Goal: Contribute content: Add original content to the website for others to see

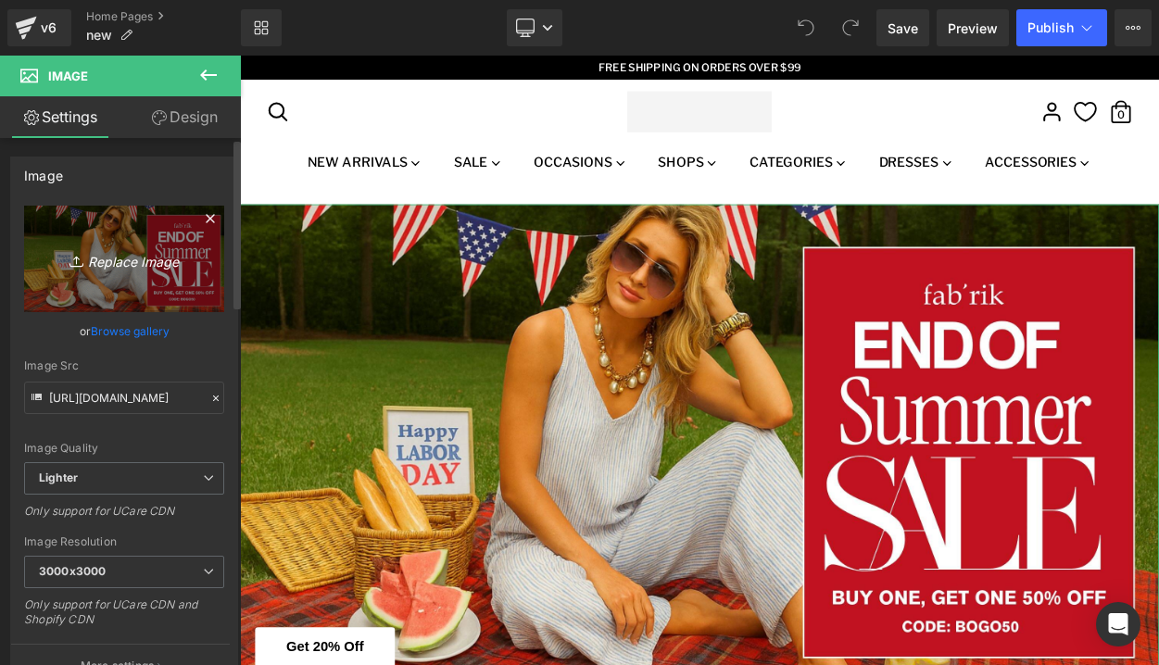
click at [118, 270] on icon "Replace Image" at bounding box center [124, 258] width 148 height 23
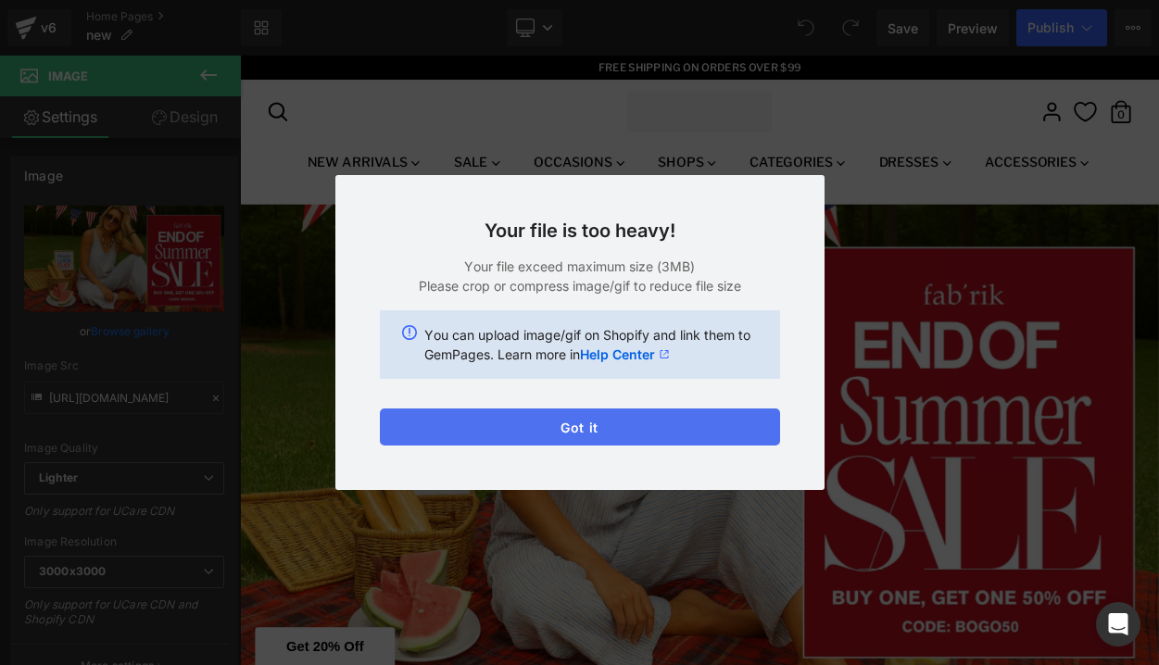
click at [582, 426] on button "Got it" at bounding box center [580, 426] width 400 height 37
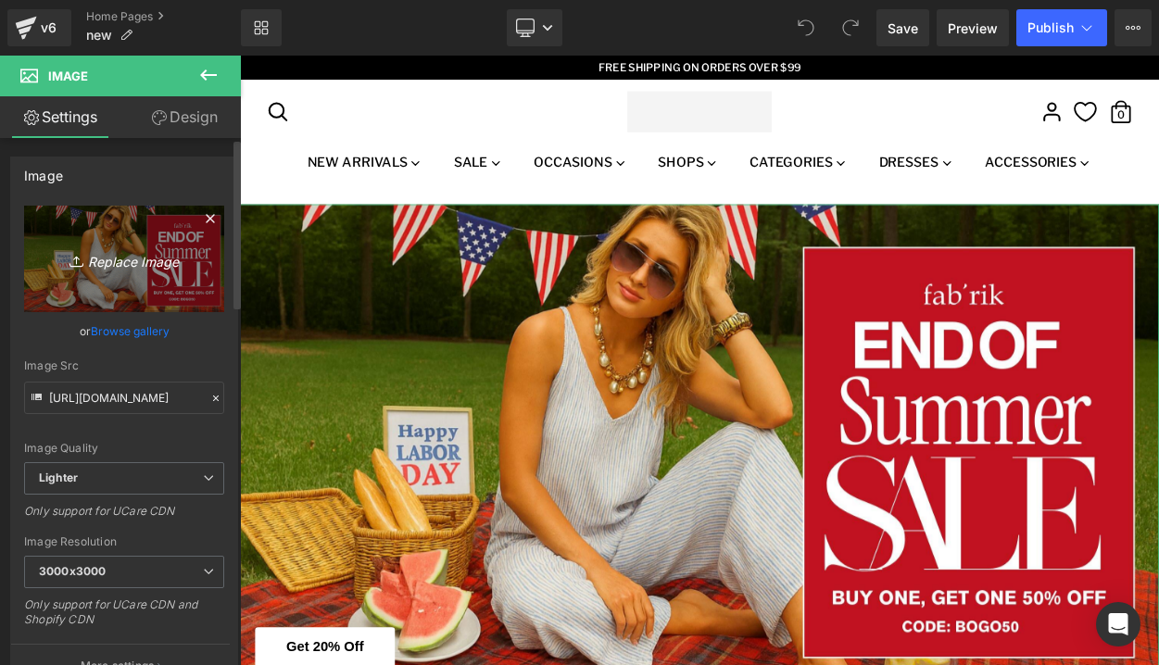
click at [86, 282] on link "Replace Image" at bounding box center [124, 259] width 200 height 107
type input "C:\fakepath\Fall Edit Banner.jpg"
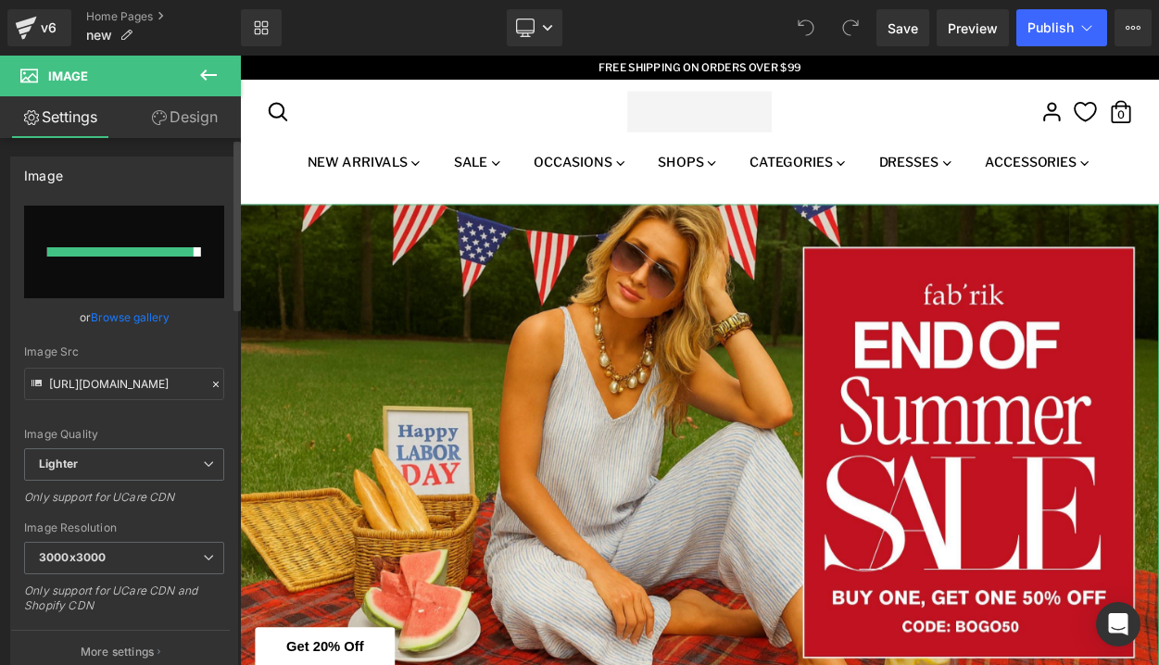
click at [107, 251] on div at bounding box center [120, 251] width 146 height 9
click at [165, 261] on input "file" at bounding box center [124, 252] width 200 height 93
type input "C:\fakepath\Fall Edit Banner.jpeg"
click at [138, 321] on link "Browse gallery" at bounding box center [130, 317] width 79 height 32
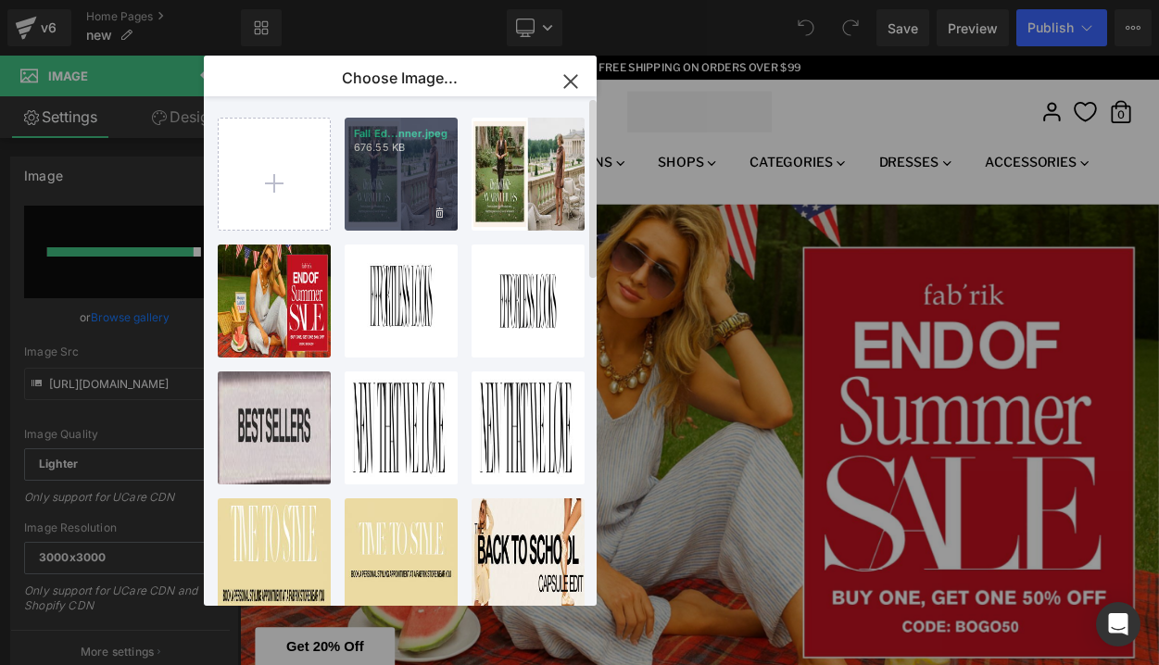
click at [410, 165] on div "Fall Ed...nner.jpeg 676.55 KB" at bounding box center [401, 174] width 113 height 113
type input "[URL][DOMAIN_NAME]"
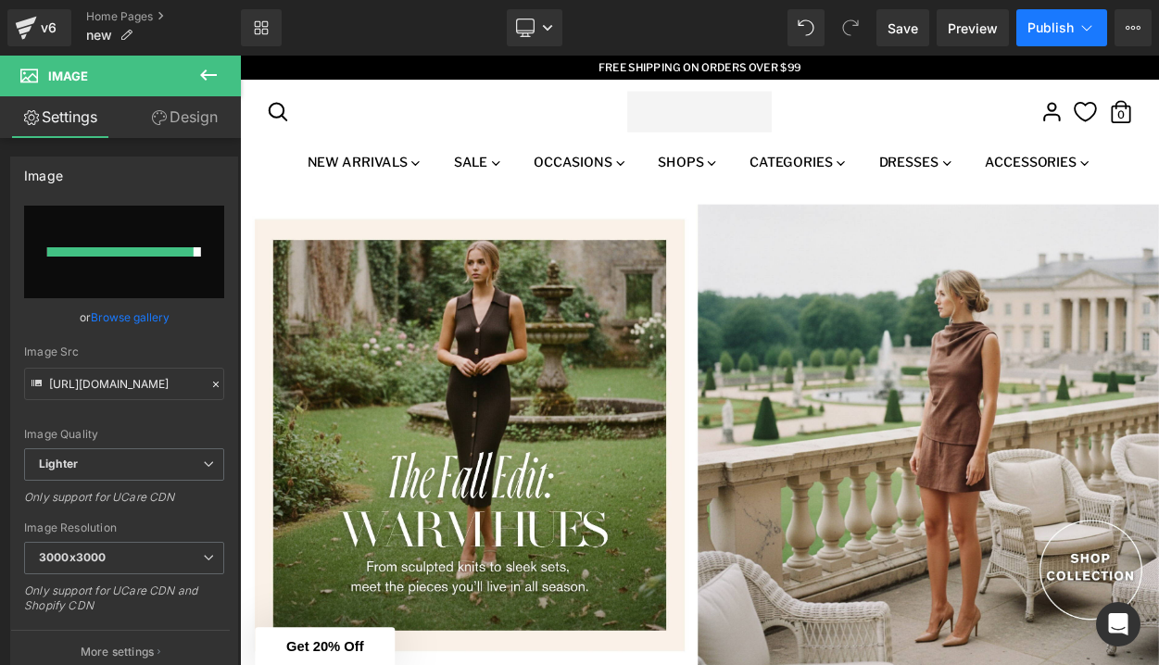
click at [1063, 21] on span "Publish" at bounding box center [1050, 27] width 46 height 15
click at [213, 386] on icon at bounding box center [215, 384] width 13 height 13
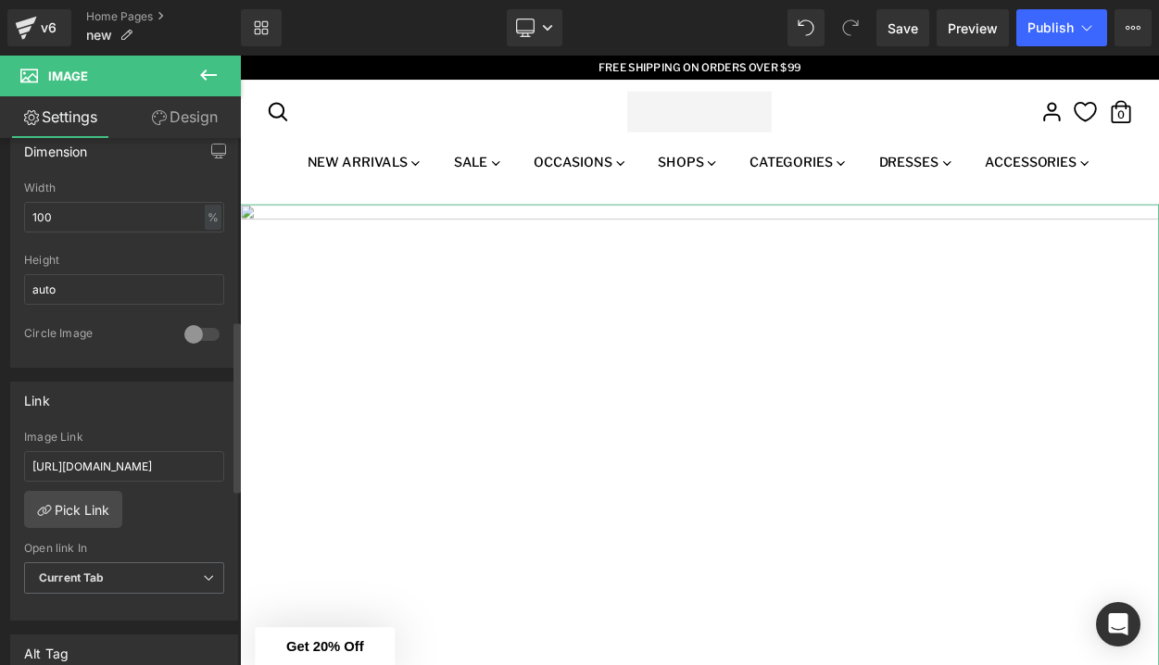
scroll to position [559, 0]
click at [91, 469] on input "[URL][DOMAIN_NAME]" at bounding box center [124, 461] width 200 height 31
click at [88, 459] on input "[URL][DOMAIN_NAME]" at bounding box center [124, 461] width 200 height 31
paste input "new-arrivals"
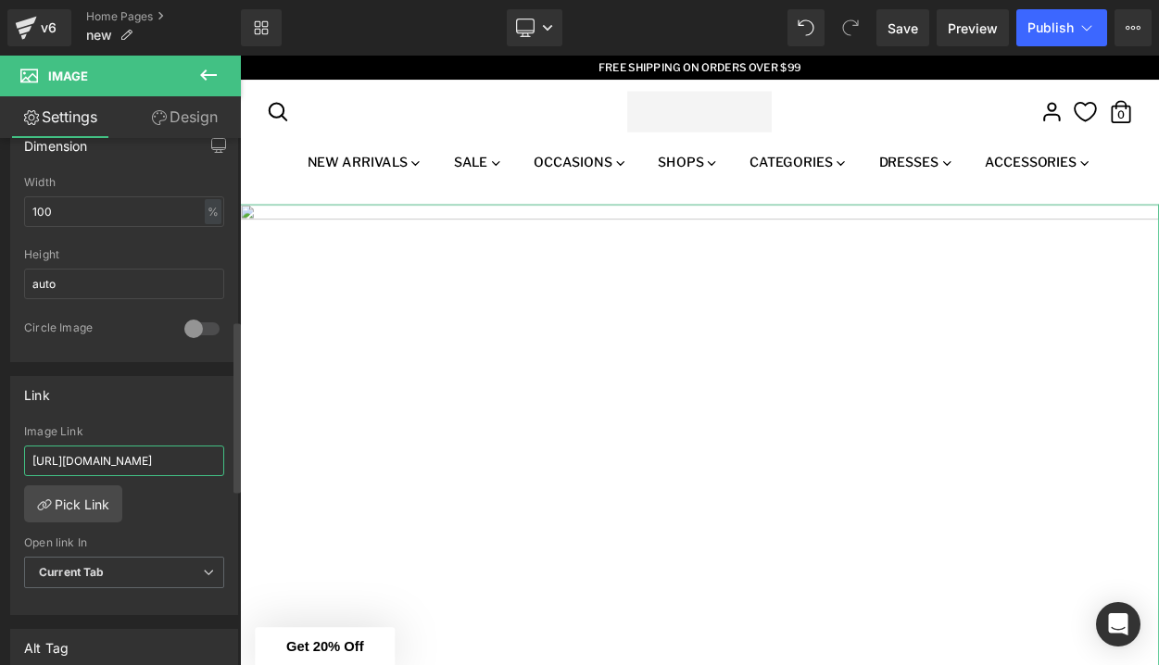
type input "[URL][DOMAIN_NAME]"
click at [129, 421] on div "Link [URL][DOMAIN_NAME] Image Link [URL][DOMAIN_NAME] Pick Link Current Tab New…" at bounding box center [124, 496] width 228 height 240
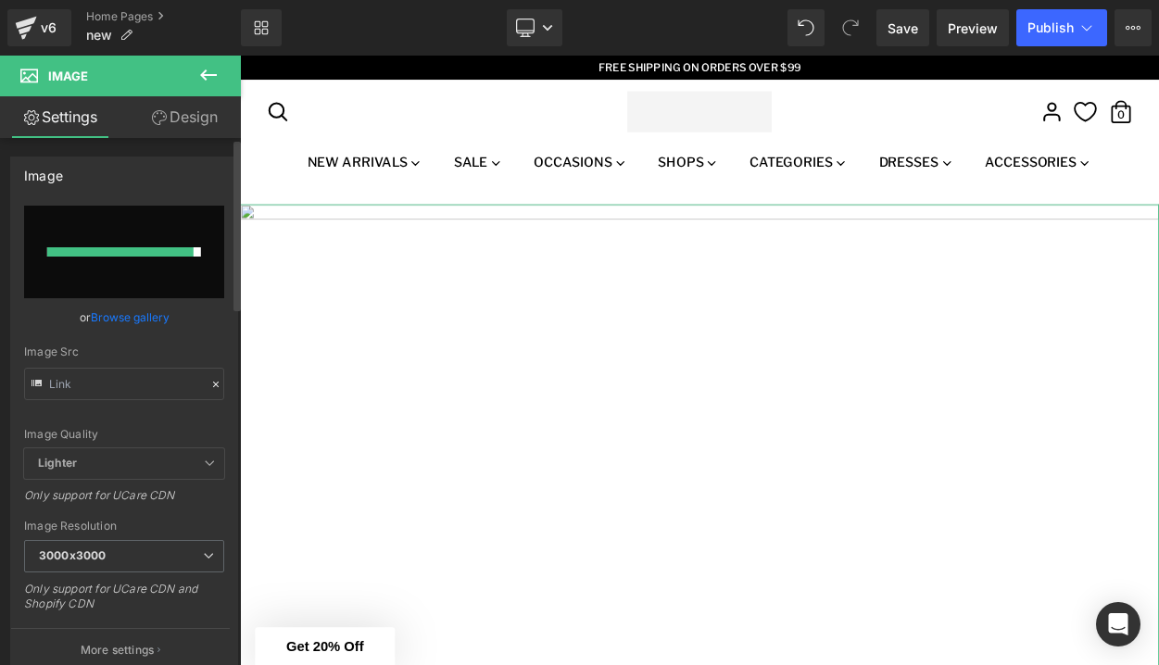
scroll to position [0, 0]
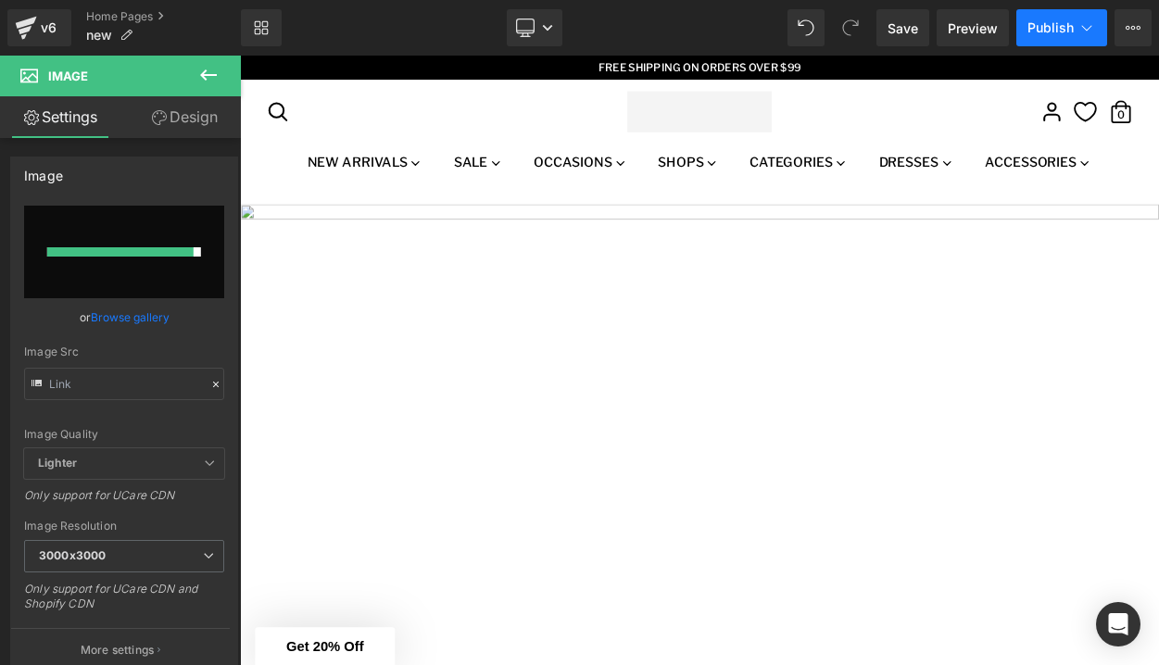
click at [1070, 17] on button "Publish" at bounding box center [1061, 27] width 91 height 37
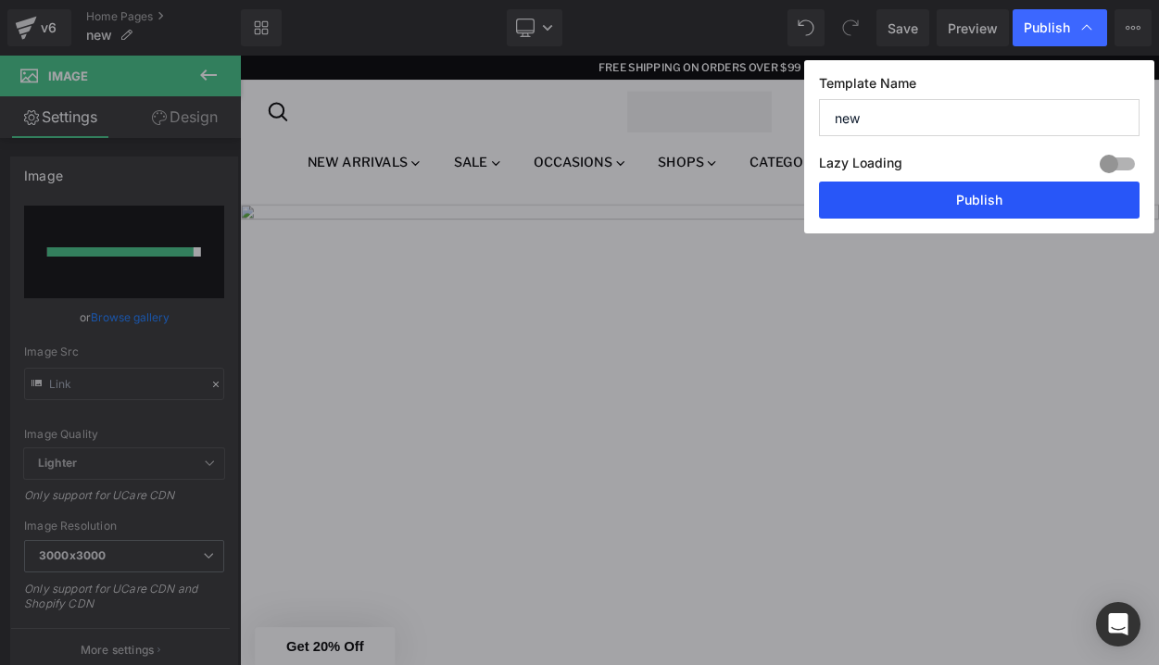
click at [933, 204] on button "Publish" at bounding box center [979, 200] width 320 height 37
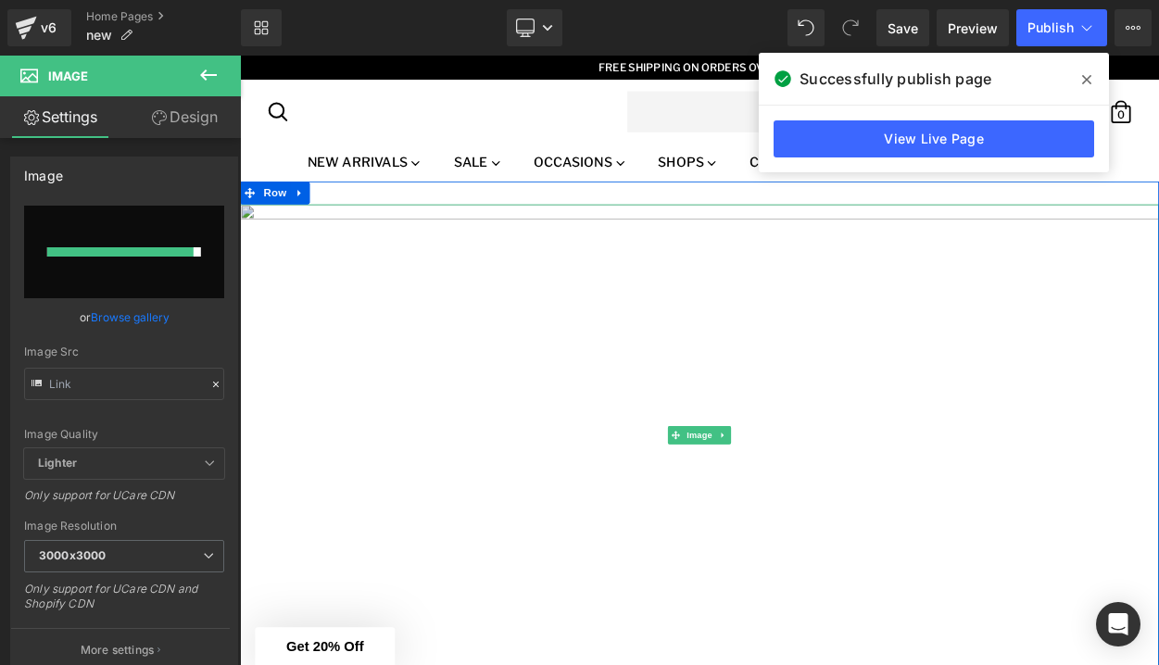
click at [647, 394] on img at bounding box center [800, 518] width 1121 height 563
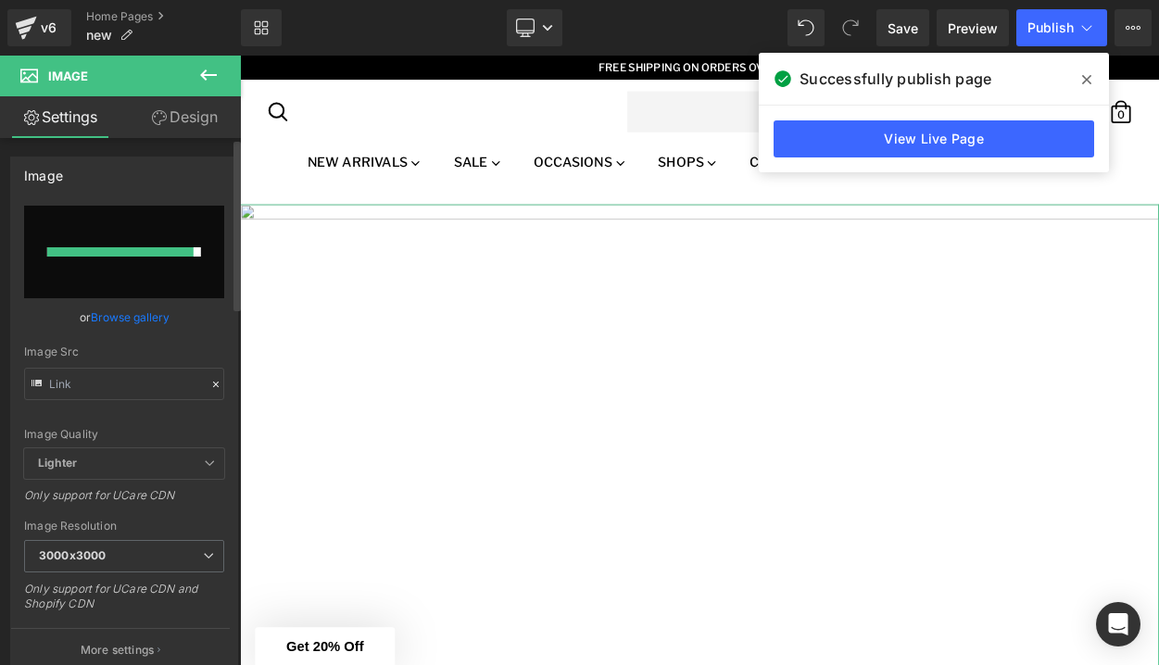
click at [165, 268] on input "file" at bounding box center [124, 252] width 200 height 93
click at [157, 323] on link "Browse gallery" at bounding box center [130, 317] width 79 height 32
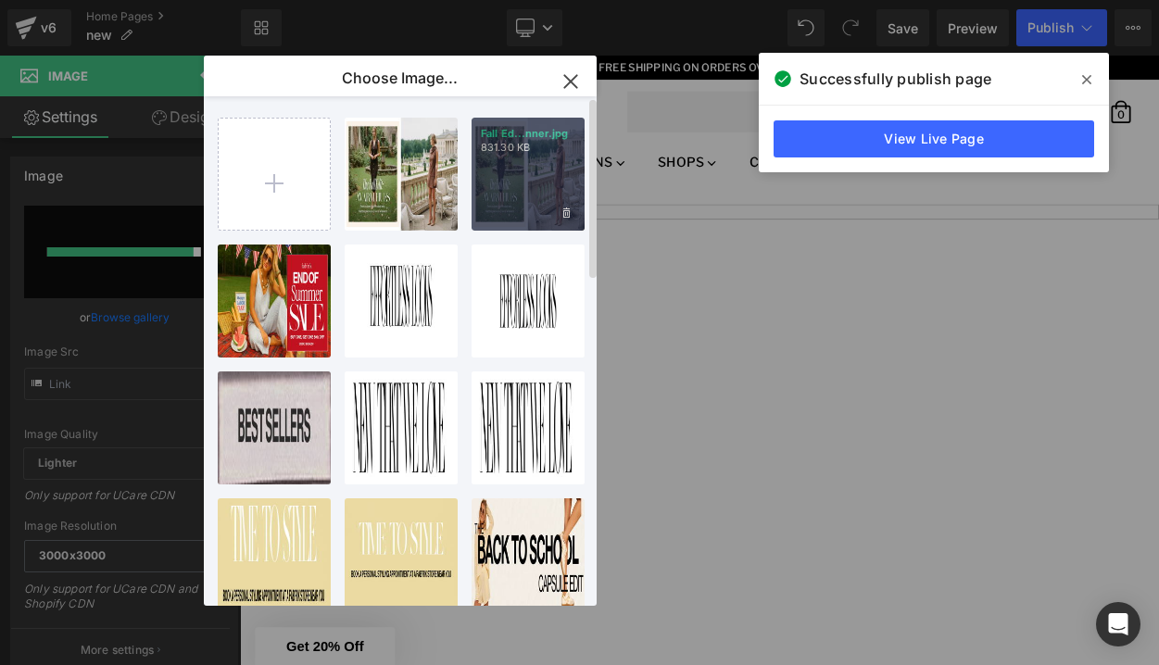
click at [517, 188] on div "Fall Ed...nner.jpg 831.30 KB" at bounding box center [527, 174] width 113 height 113
type input "[URL][DOMAIN_NAME]"
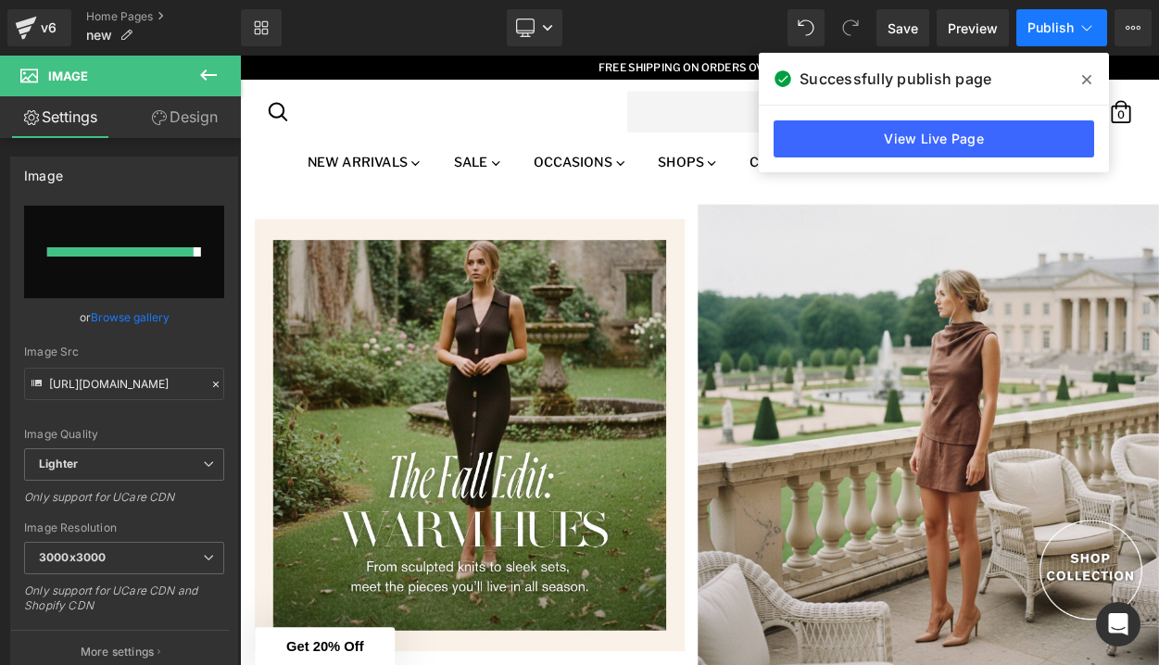
click at [1058, 19] on button "Publish" at bounding box center [1061, 27] width 91 height 37
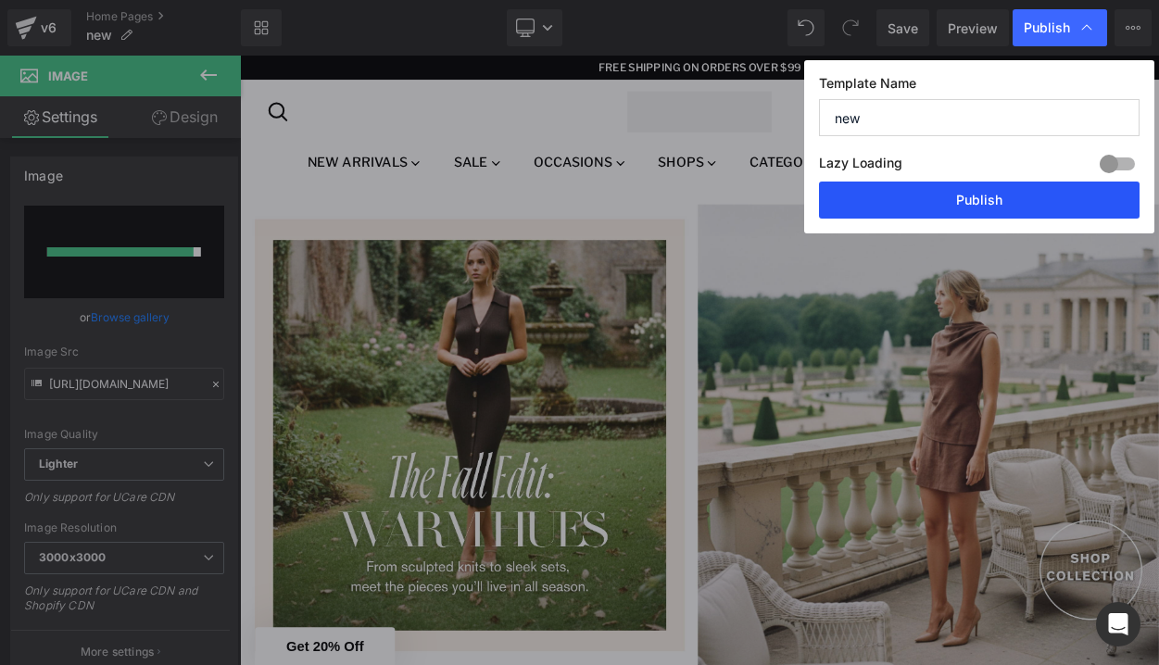
click at [984, 205] on button "Publish" at bounding box center [979, 200] width 320 height 37
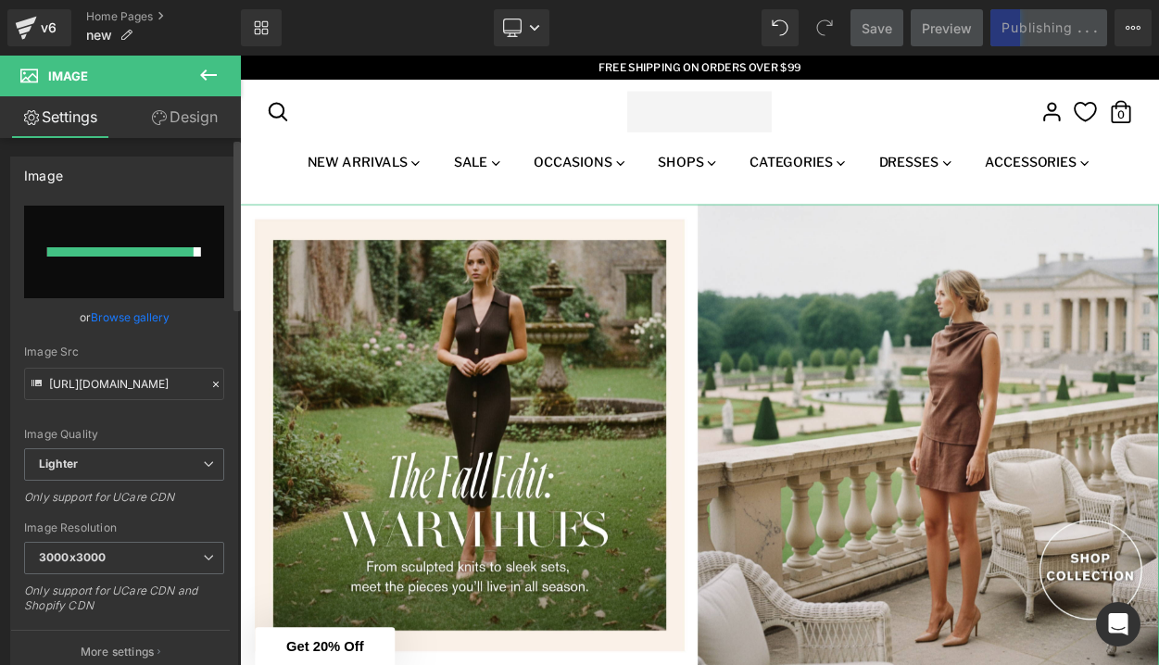
click at [124, 319] on link "Browse gallery" at bounding box center [130, 317] width 79 height 32
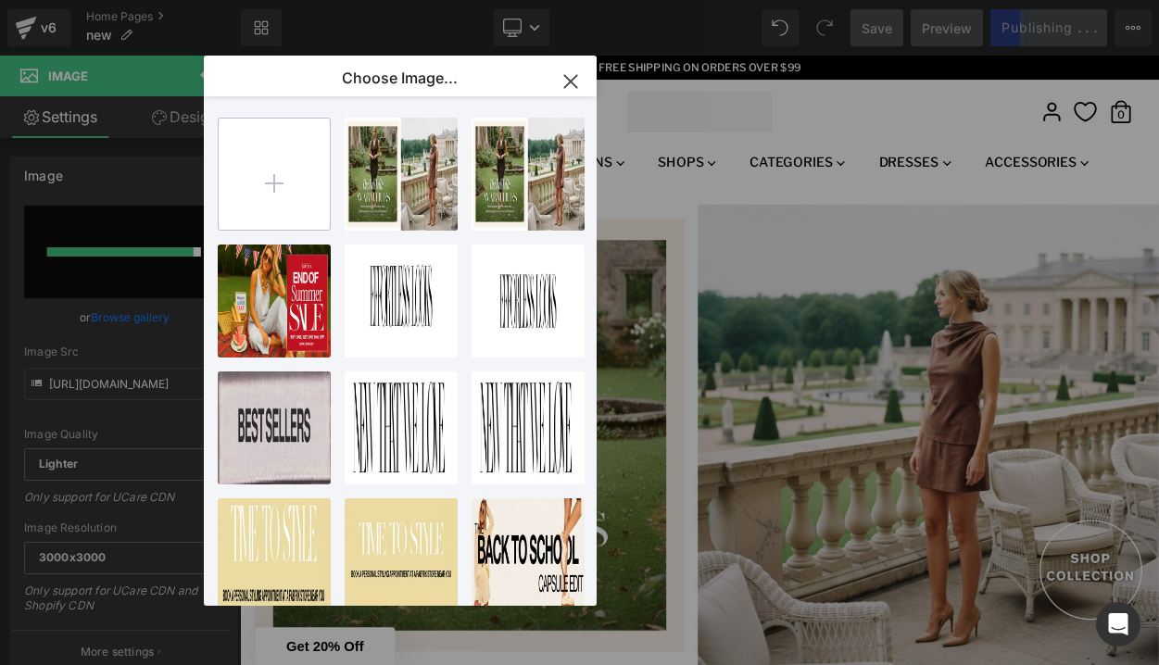
click at [267, 161] on input "file" at bounding box center [274, 174] width 111 height 111
type input "C:\fakepath\Fall Edit Banner.jpg"
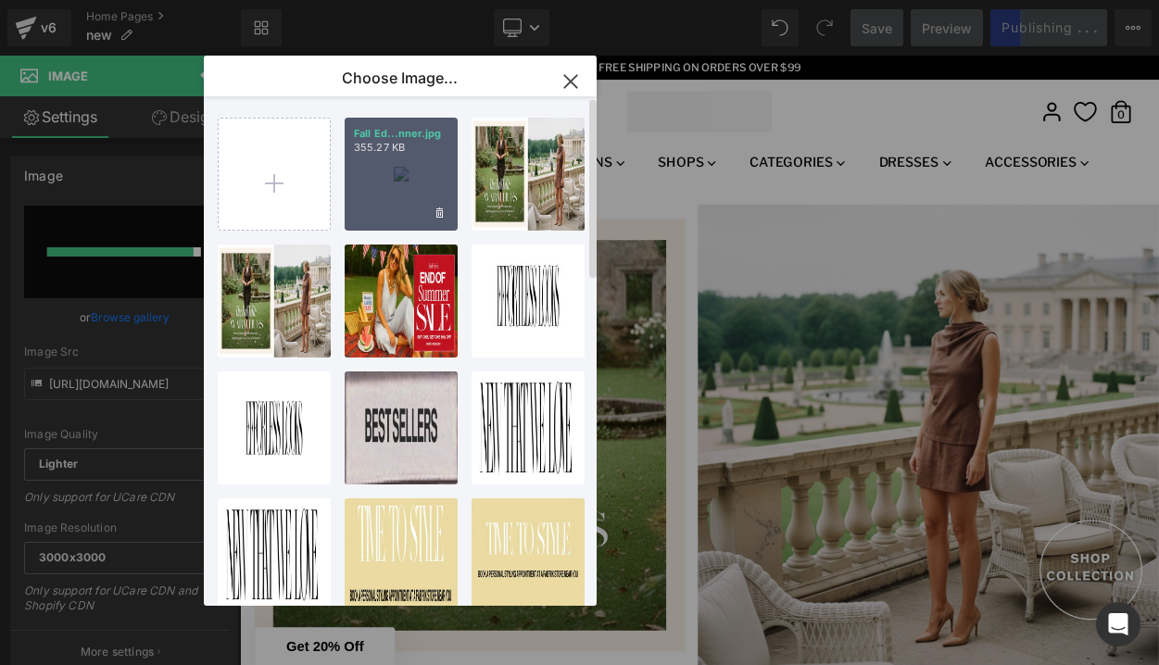
click at [425, 204] on div "Fall Ed...nner.jpg 355.27 KB" at bounding box center [401, 174] width 113 height 113
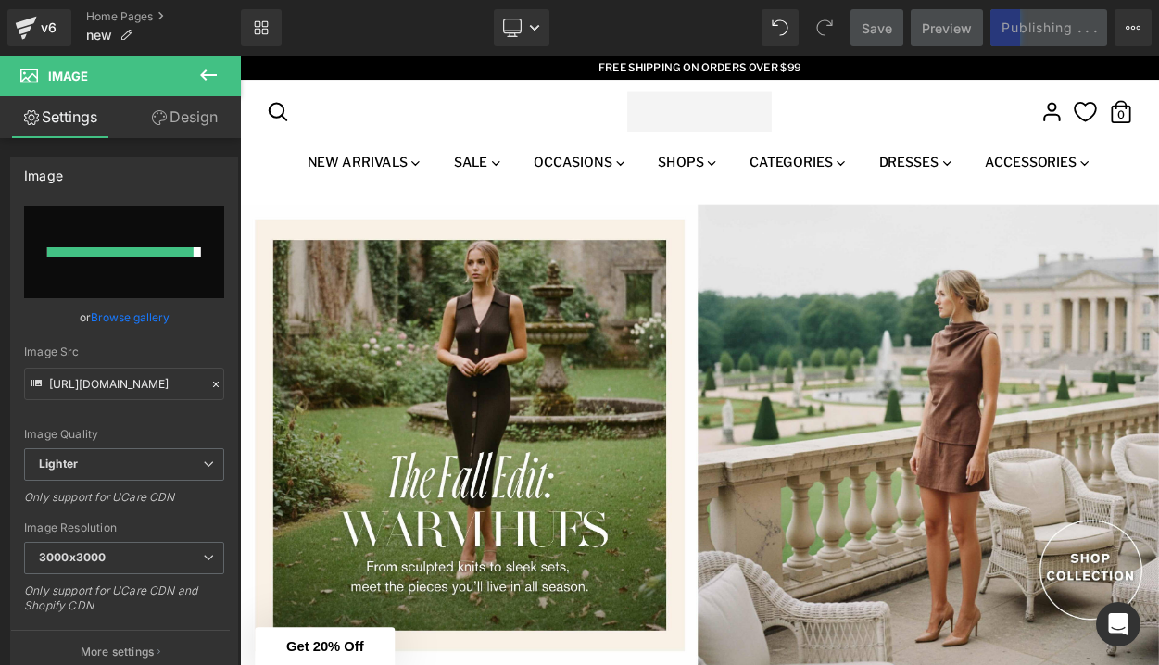
click at [1066, 17] on div "Save Preview Publishing . . . Scheduled View Live Page View with current Templa…" at bounding box center [1001, 27] width 317 height 37
type input "[URL][DOMAIN_NAME]"
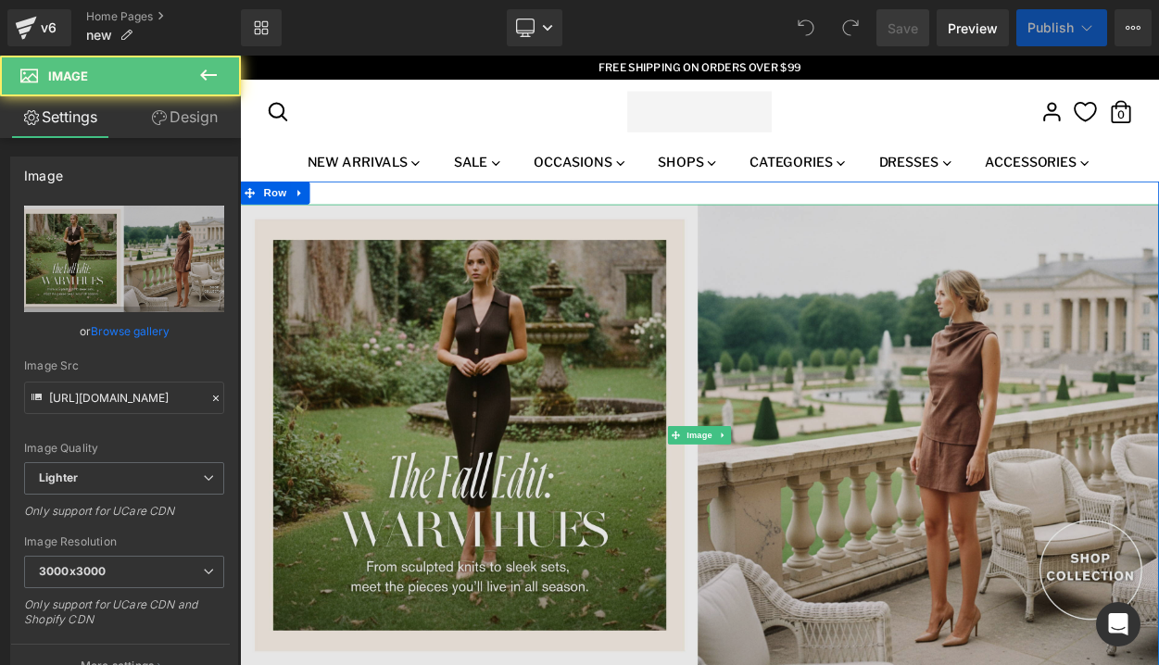
click at [466, 349] on img at bounding box center [800, 518] width 1121 height 563
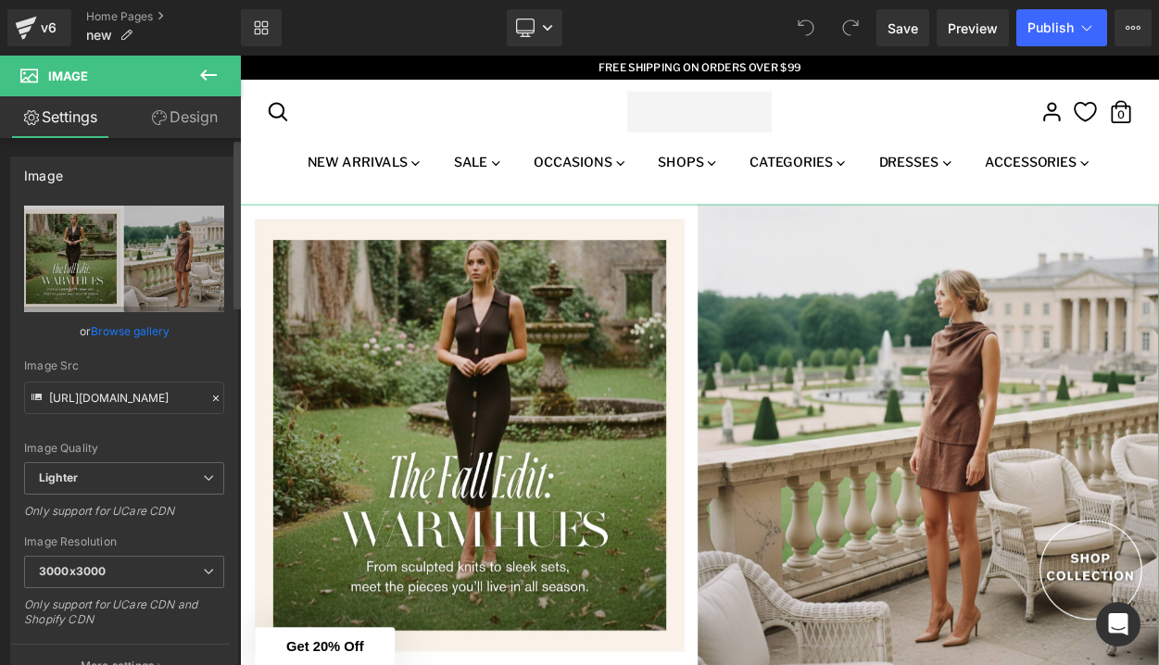
click at [141, 330] on link "Browse gallery" at bounding box center [130, 331] width 79 height 32
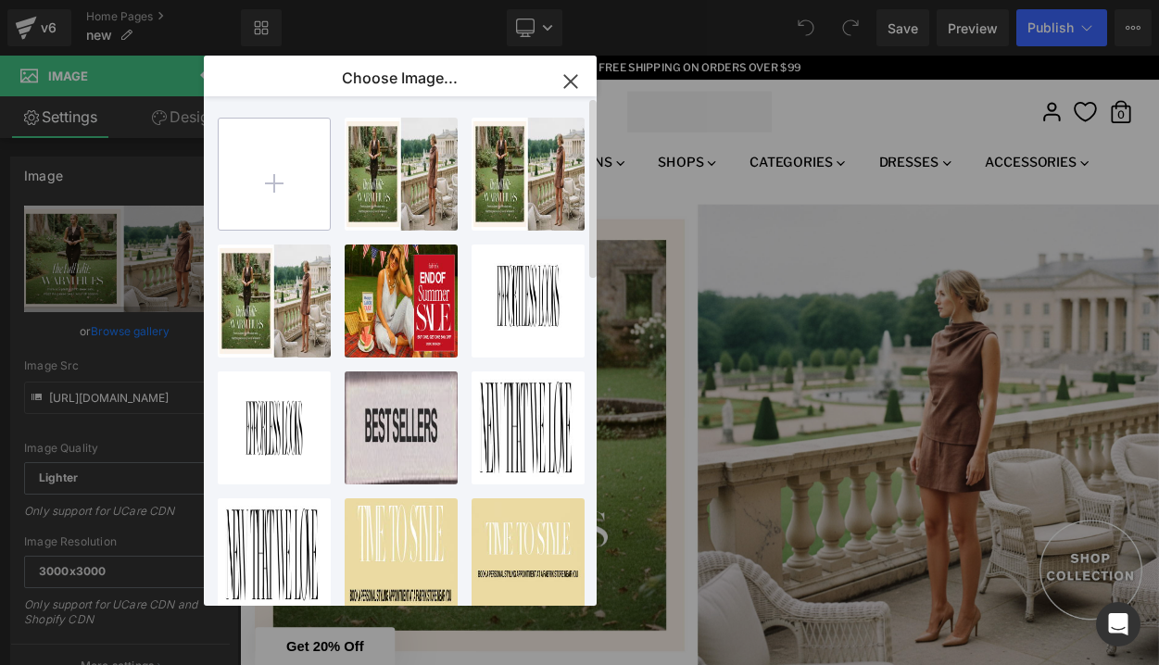
click at [309, 179] on input "file" at bounding box center [274, 174] width 111 height 111
type input "C:\fakepath\New Fall Banner SEPT 25.jpg"
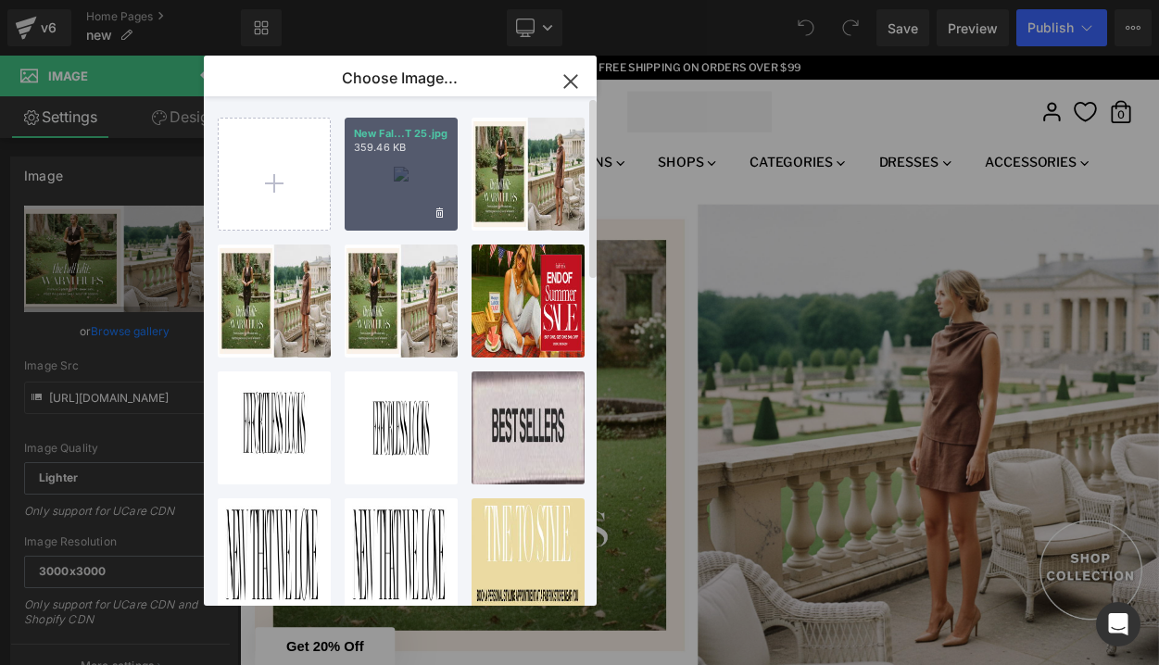
click at [386, 192] on div "New Fal...T 25.jpg 359.46 KB" at bounding box center [401, 174] width 113 height 113
type input "https://ucarecdn.com/0406b64c-31cb-4ae1-aa87-22324f3f1a1c/-/format/auto/-/previ…"
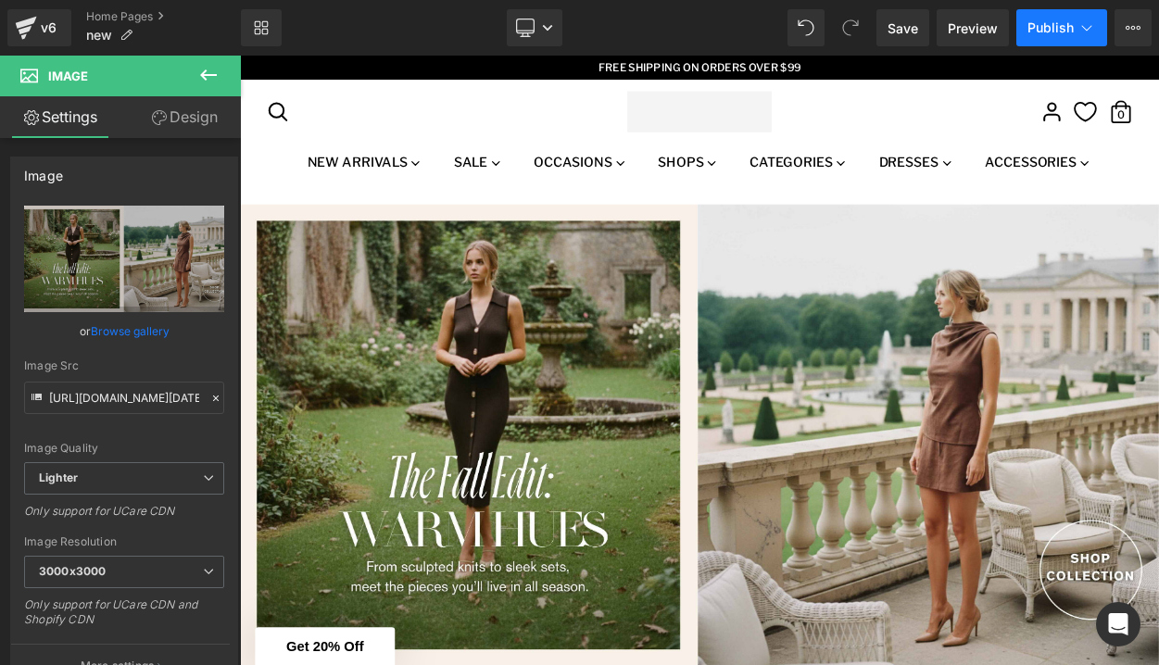
click at [1051, 24] on span "Publish" at bounding box center [1050, 27] width 46 height 15
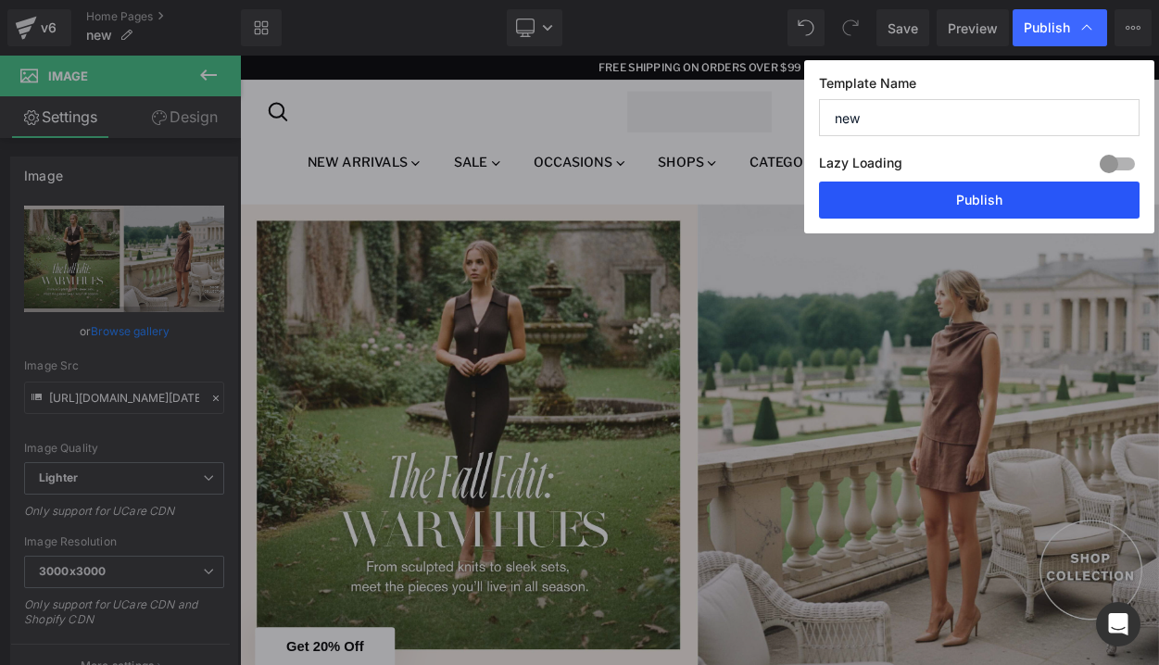
click at [959, 200] on button "Publish" at bounding box center [979, 200] width 320 height 37
